Goal: Navigation & Orientation: Find specific page/section

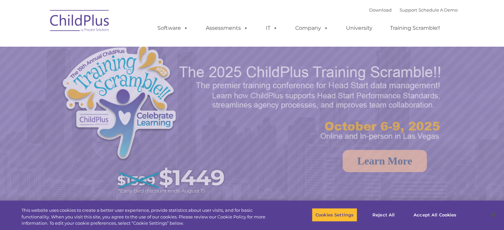
select select "MEDIUM"
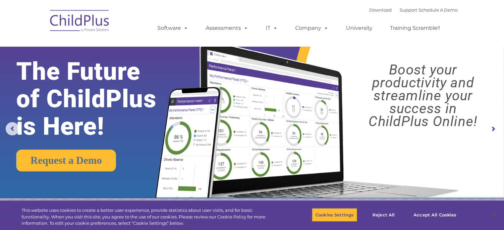
click at [78, 20] on img at bounding box center [80, 21] width 66 height 33
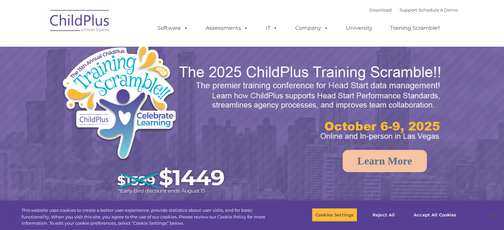
select select "MEDIUM"
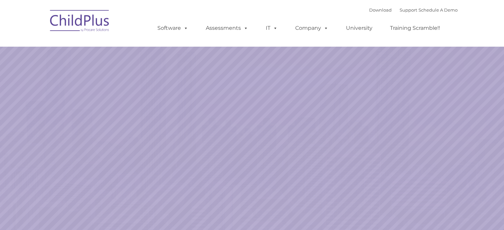
select select "MEDIUM"
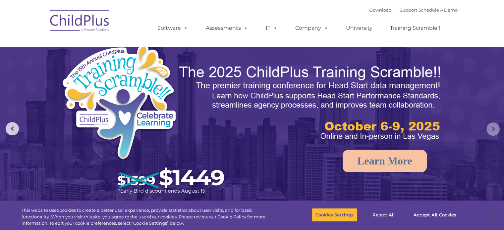
click at [497, 129] on rs-arrow at bounding box center [492, 129] width 13 height 13
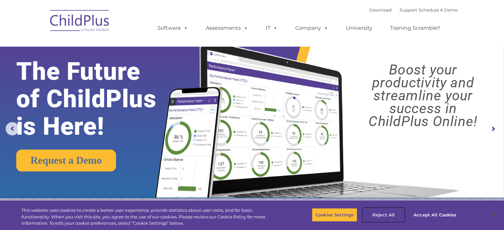
click at [387, 214] on button "Reject All" at bounding box center [383, 215] width 41 height 14
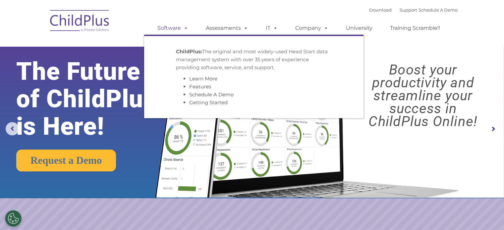
click at [178, 28] on link "Software" at bounding box center [173, 28] width 44 height 13
